Goal: Information Seeking & Learning: Learn about a topic

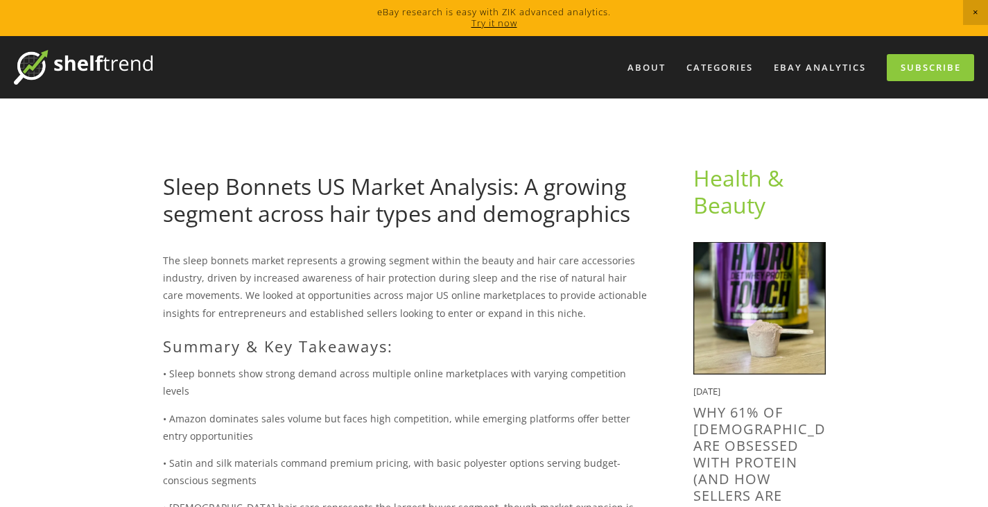
click at [130, 67] on img at bounding box center [83, 67] width 139 height 35
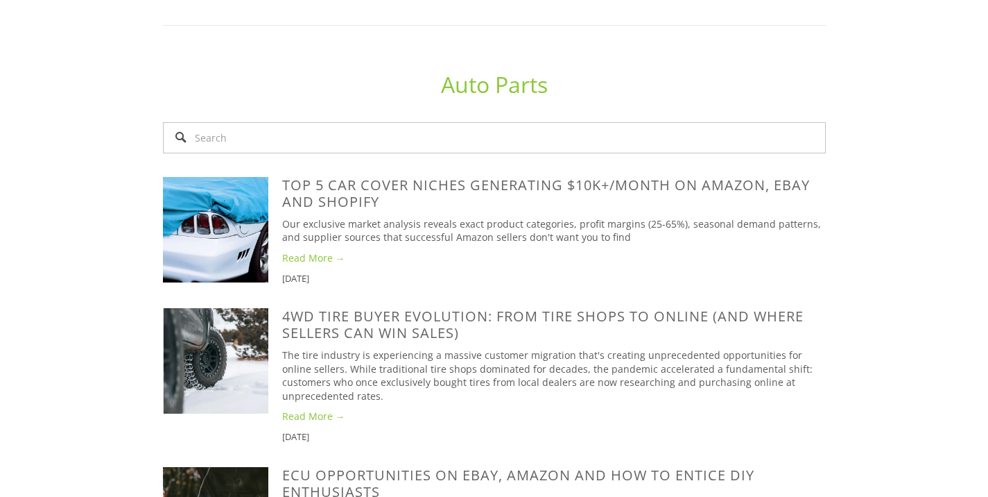
scroll to position [1110, 0]
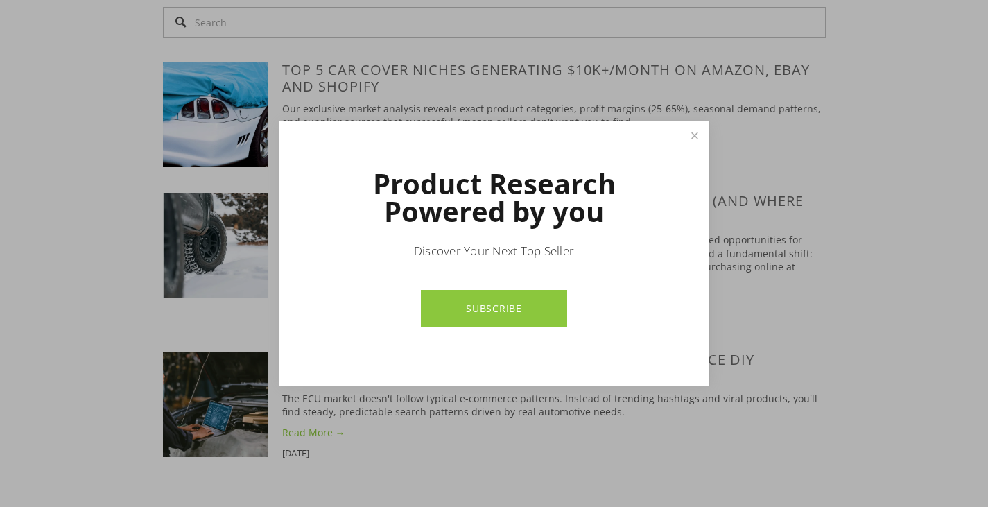
click at [336, 186] on h1 "Product Research Powered by you" at bounding box center [494, 197] width 333 height 55
click at [694, 136] on link "Close" at bounding box center [694, 135] width 24 height 24
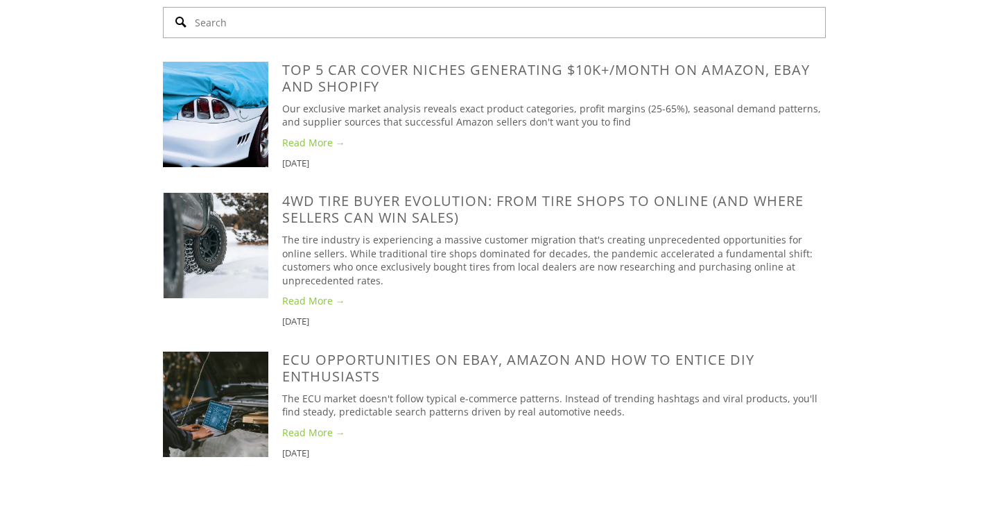
click at [409, 38] on input "Search" at bounding box center [494, 22] width 663 height 31
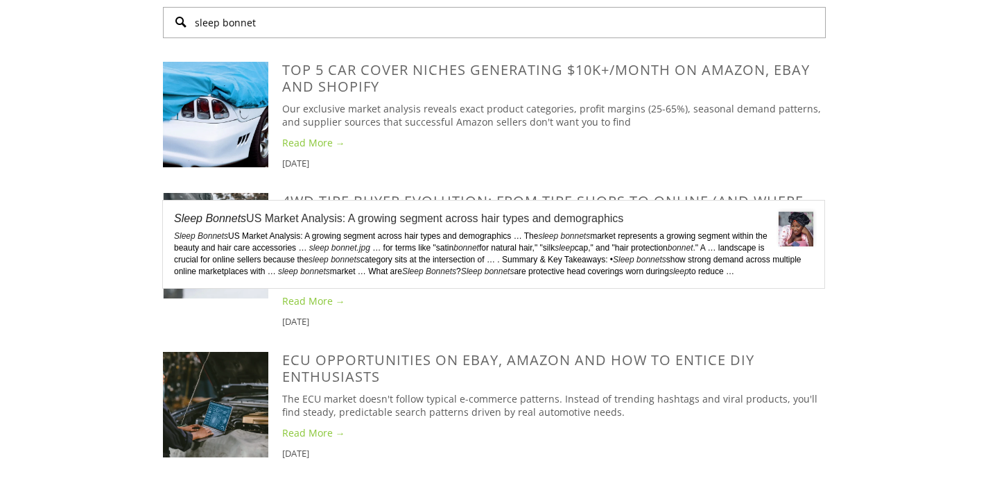
type input "sleep bonnet"
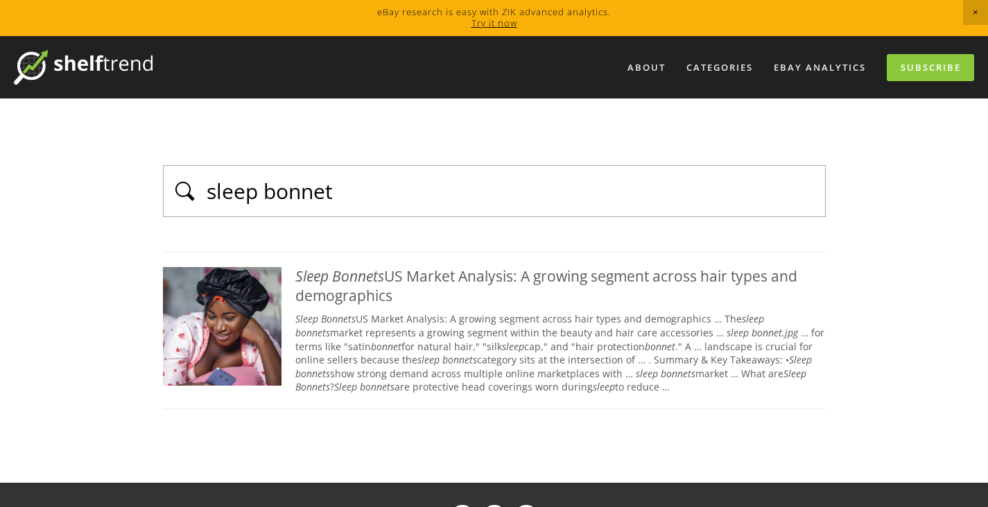
click at [343, 277] on em "Bonnets" at bounding box center [358, 275] width 52 height 19
